Goal: Check status: Check status

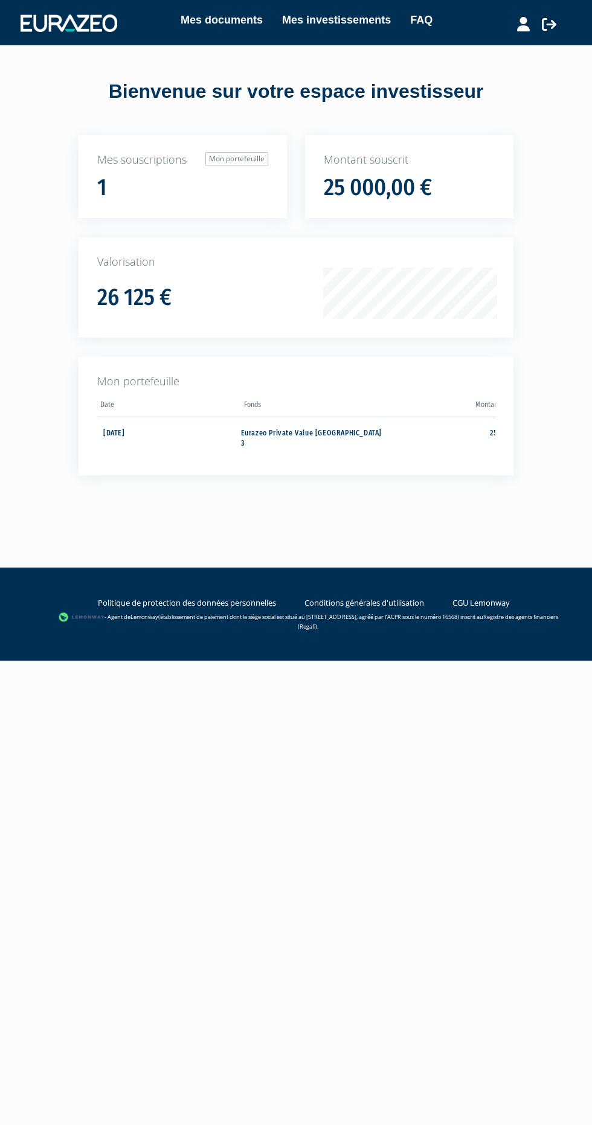
click at [127, 433] on td "[DATE]" at bounding box center [169, 437] width 144 height 40
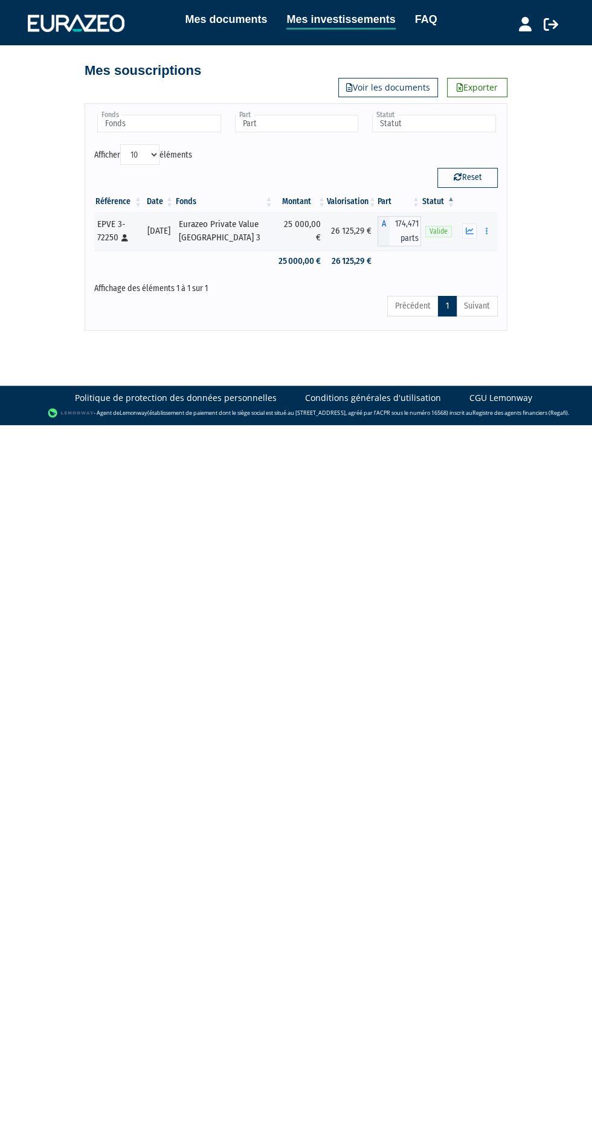
click at [469, 230] on icon "button" at bounding box center [470, 231] width 8 height 8
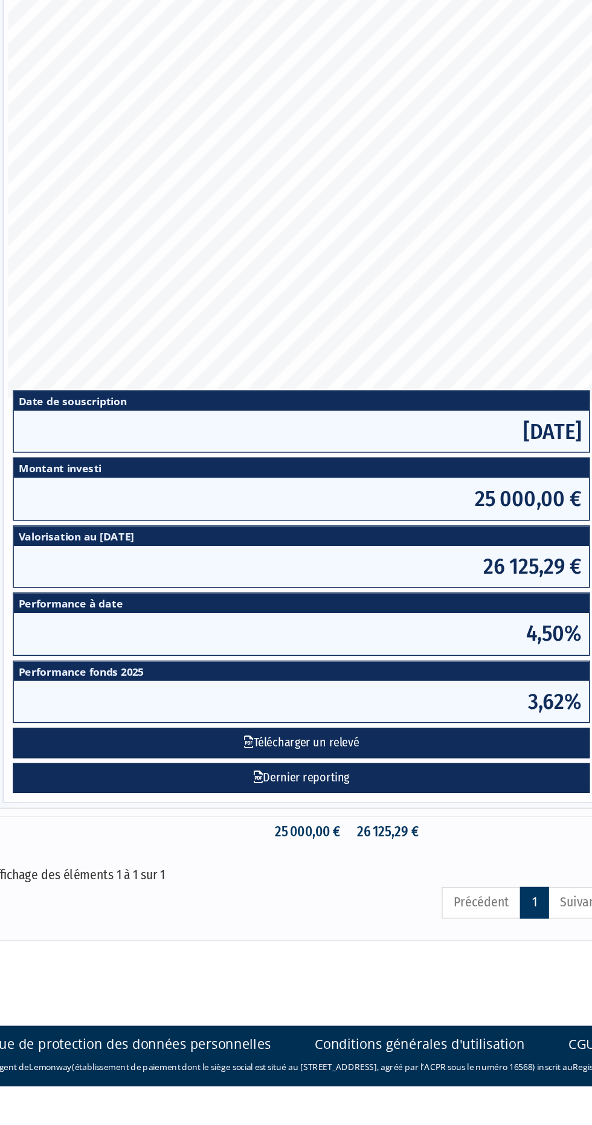
scroll to position [43, 0]
